Goal: Check status: Check status

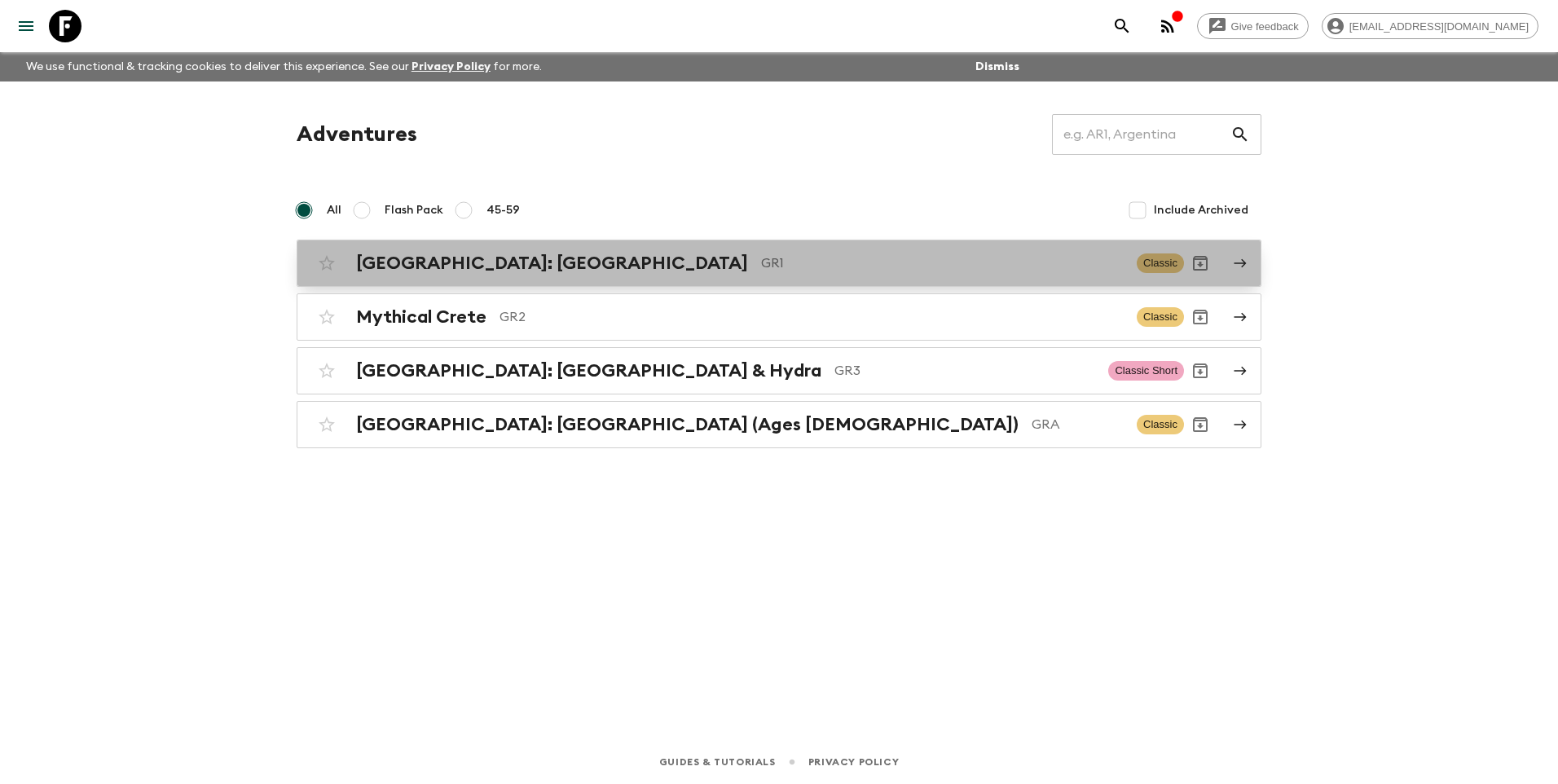
click at [577, 259] on h2 "[GEOGRAPHIC_DATA]: [GEOGRAPHIC_DATA]" at bounding box center [553, 263] width 392 height 21
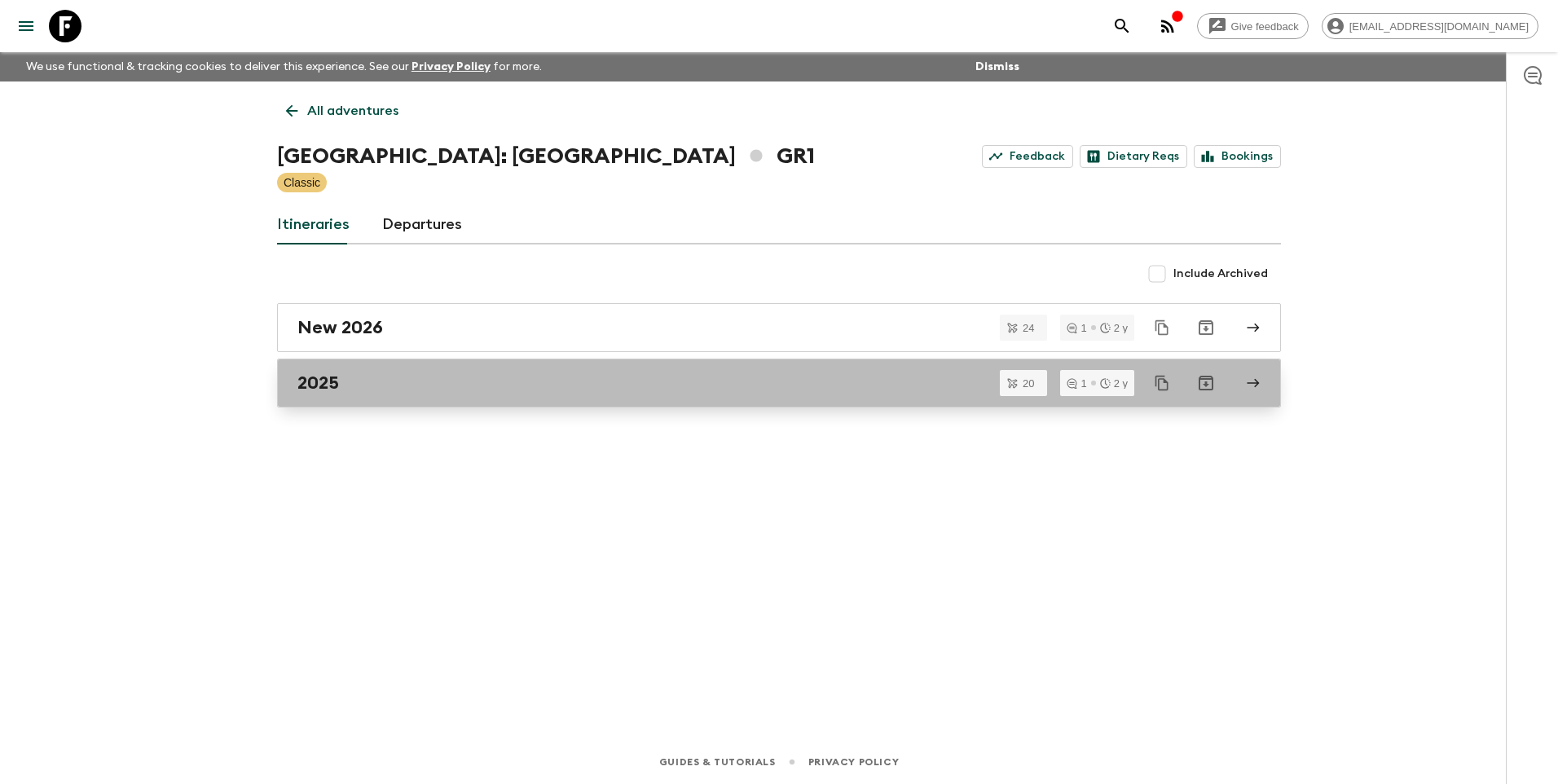
click at [325, 396] on link "2025" at bounding box center [779, 383] width 1004 height 49
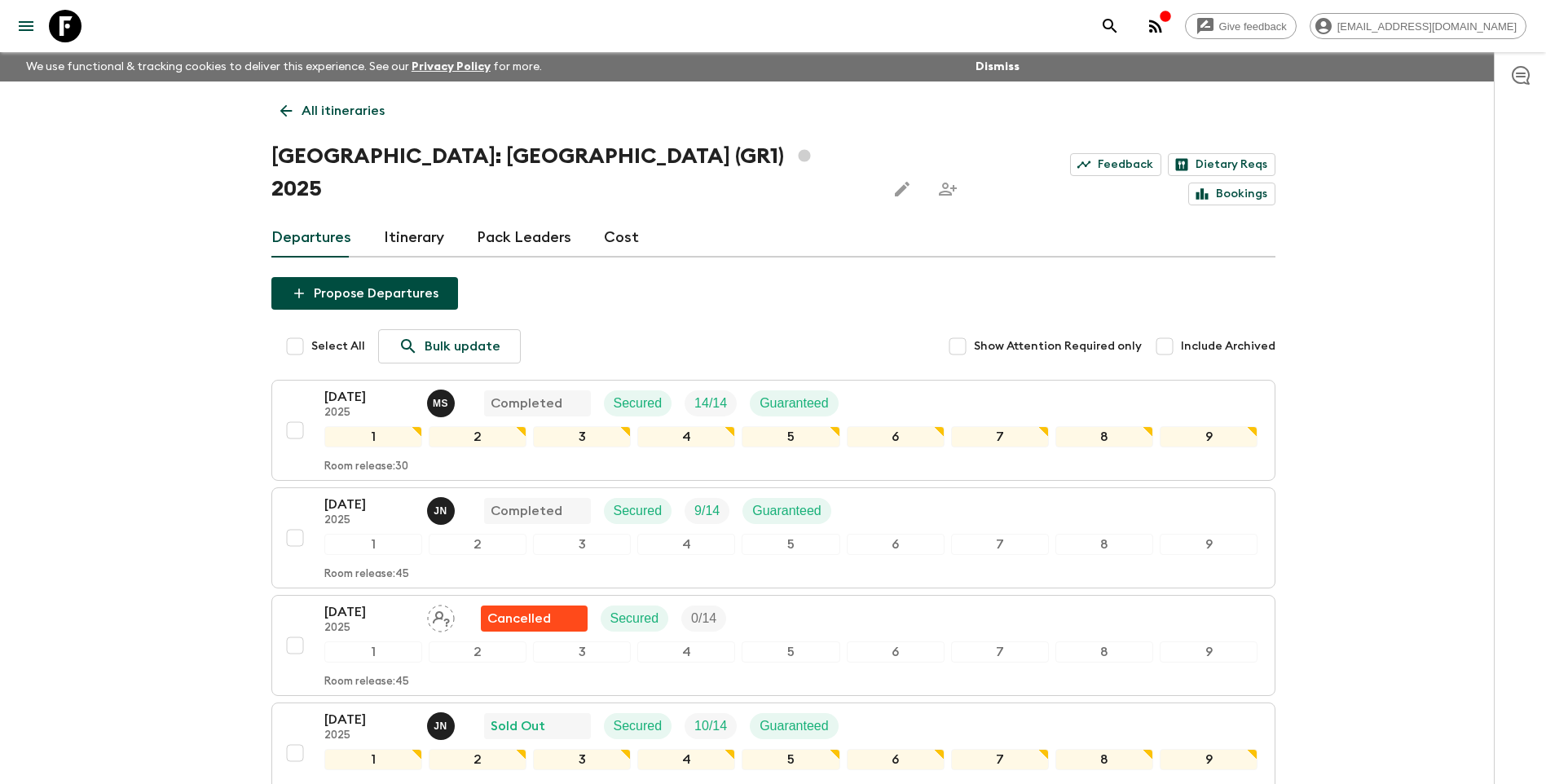
drag, startPoint x: 0, startPoint y: 552, endPoint x: 105, endPoint y: 569, distance: 106.4
click at [358, 709] on p "[DATE]" at bounding box center [369, 719] width 90 height 20
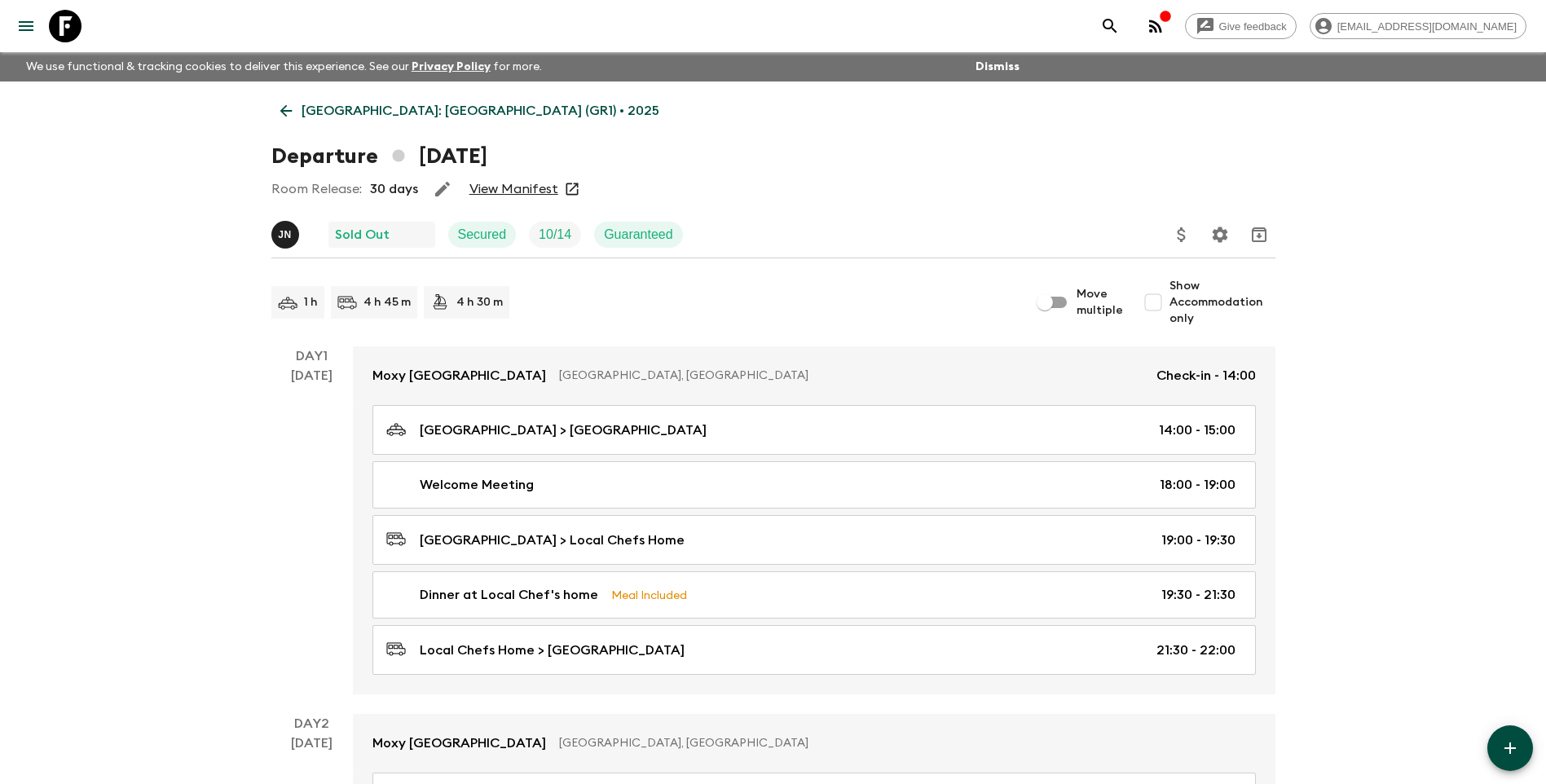
click at [516, 186] on link "View Manifest" at bounding box center [513, 189] width 89 height 16
click at [365, 105] on p "[GEOGRAPHIC_DATA]: [GEOGRAPHIC_DATA] (GR1) • 2025" at bounding box center [480, 110] width 358 height 20
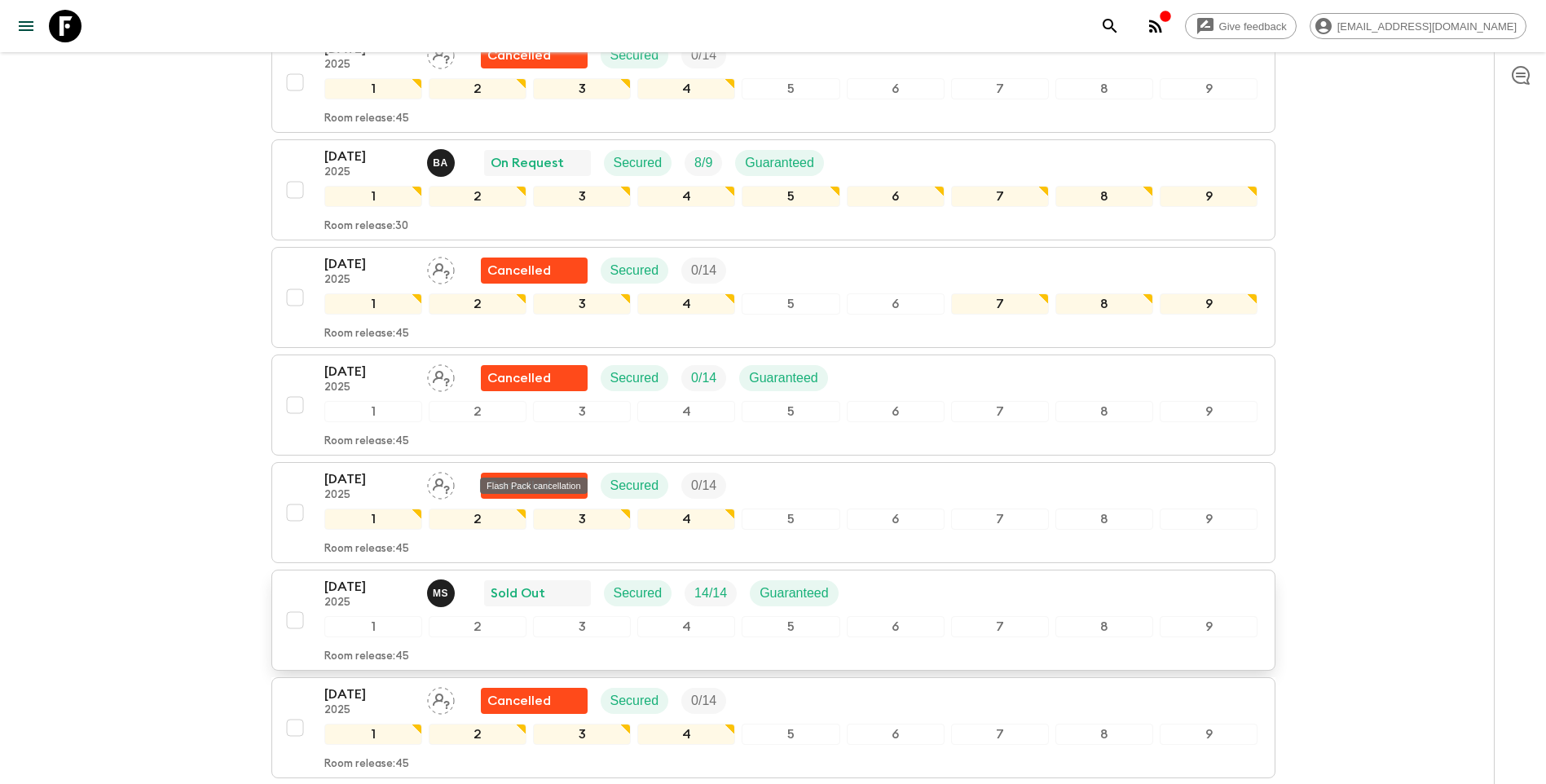
scroll to position [1223, 0]
